Goal: Task Accomplishment & Management: Use online tool/utility

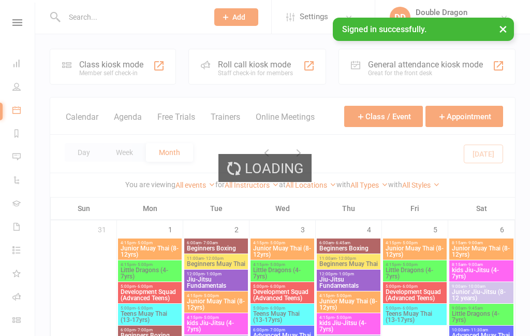
click at [275, 71] on div "Loading" at bounding box center [265, 168] width 530 height 336
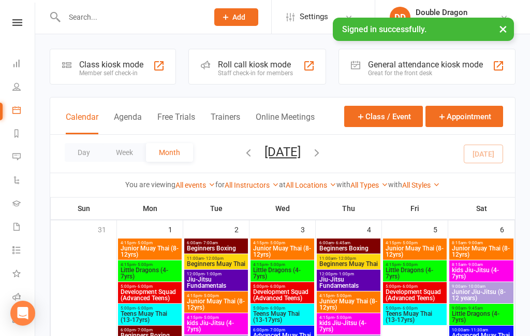
click at [282, 71] on div "Staff check-in for members" at bounding box center [255, 72] width 75 height 7
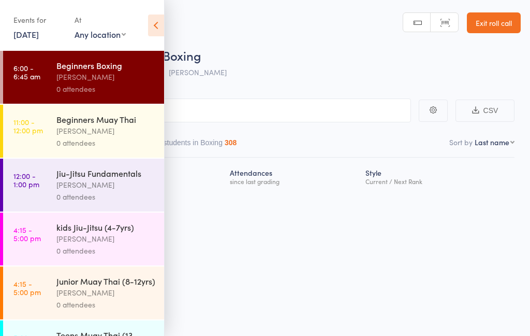
click at [498, 25] on link "Exit roll call" at bounding box center [494, 22] width 54 height 21
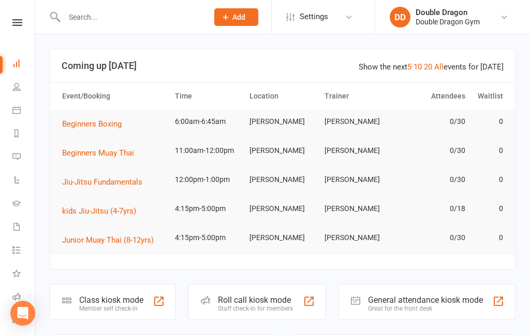
click at [120, 303] on div "Class kiosk mode" at bounding box center [111, 300] width 64 height 10
